Goal: Find specific page/section: Find specific page/section

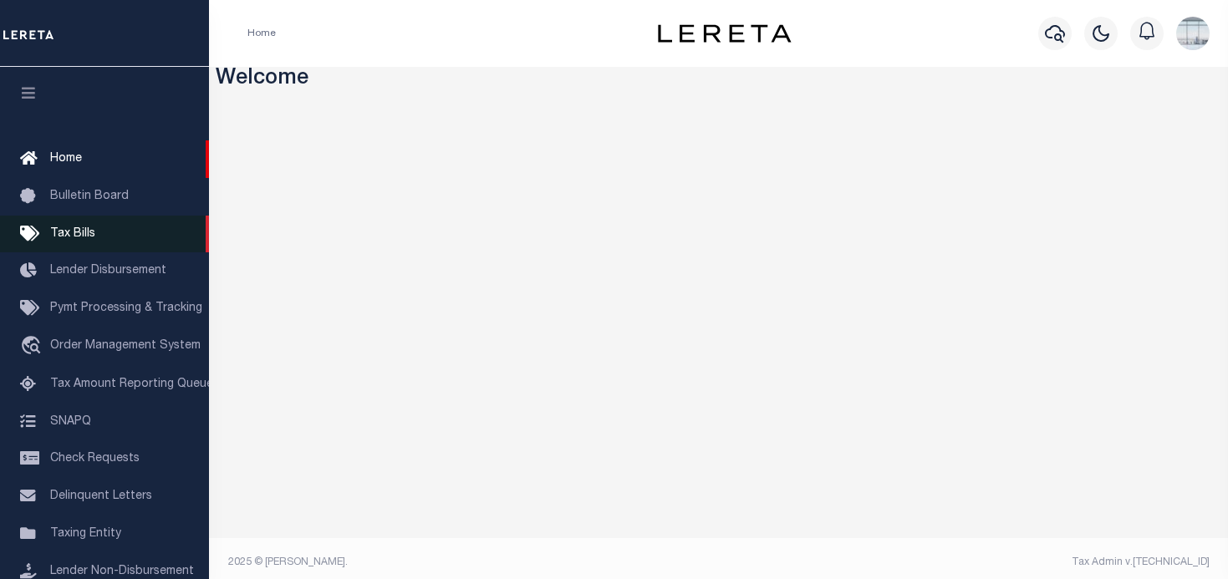
click at [72, 231] on span "Tax Bills" at bounding box center [72, 234] width 45 height 12
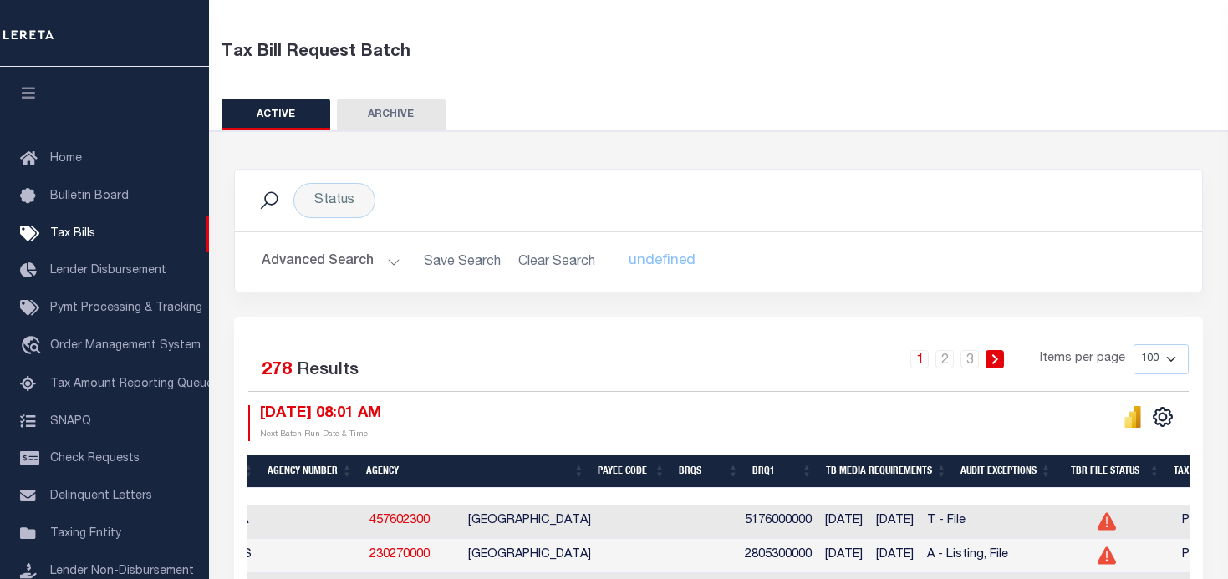
scroll to position [251, 0]
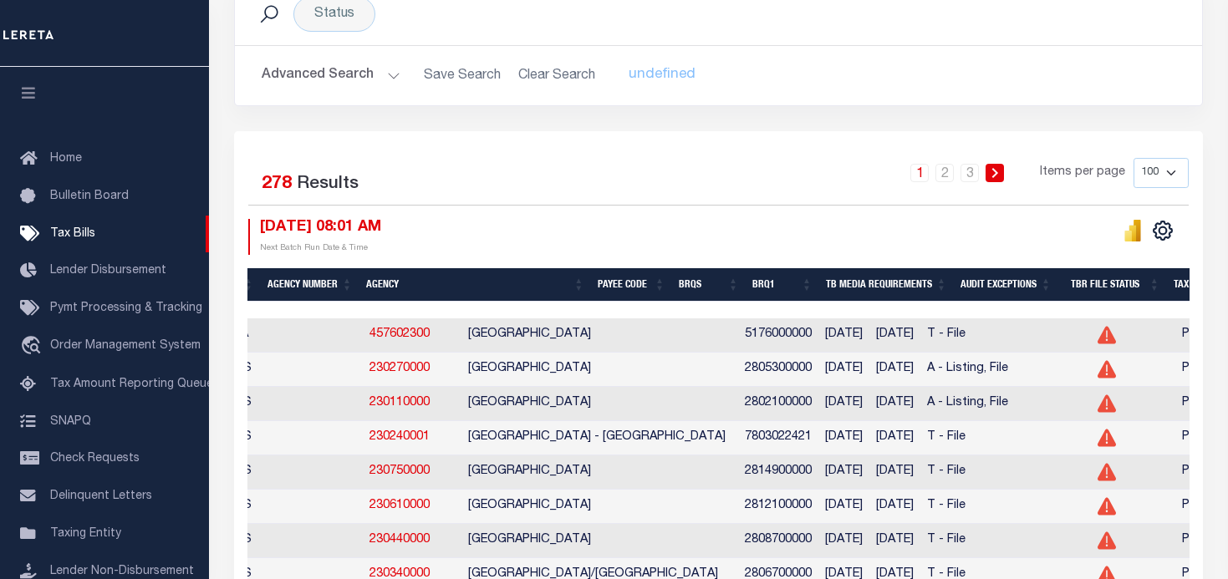
click at [392, 79] on button "Advanced Search" at bounding box center [331, 75] width 139 height 33
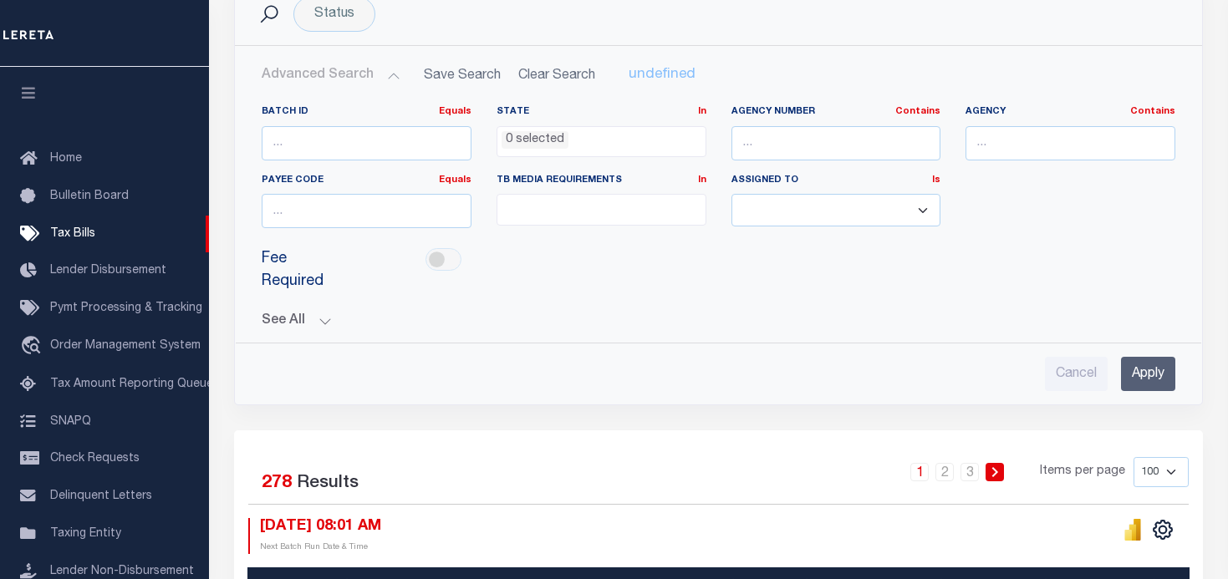
click at [317, 324] on button "See All" at bounding box center [719, 321] width 914 height 16
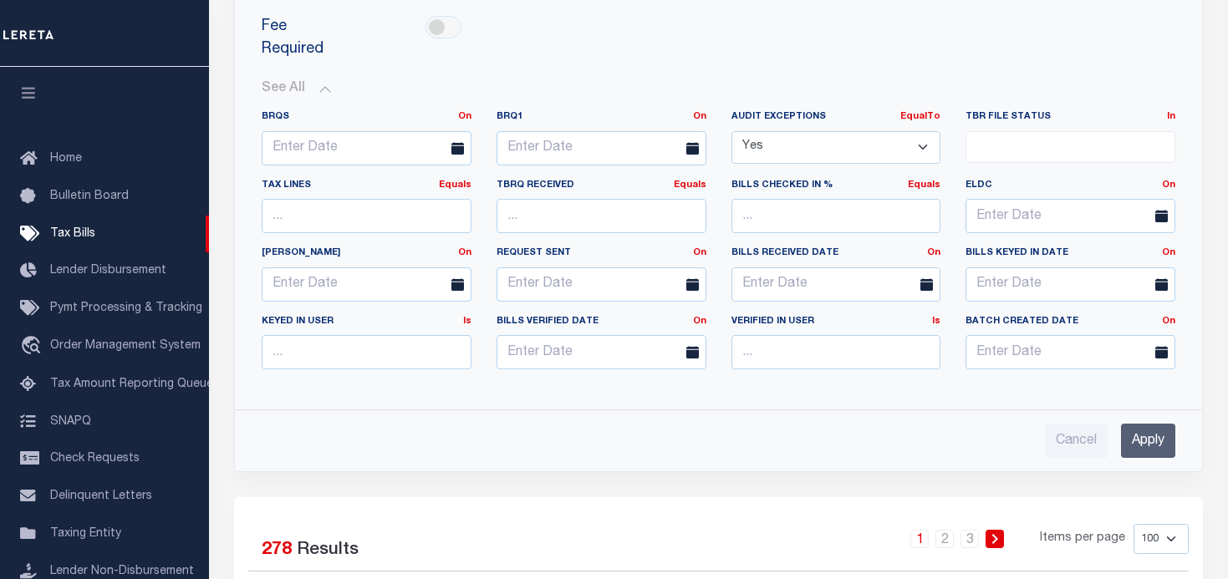
scroll to position [501, 0]
